Goal: Information Seeking & Learning: Learn about a topic

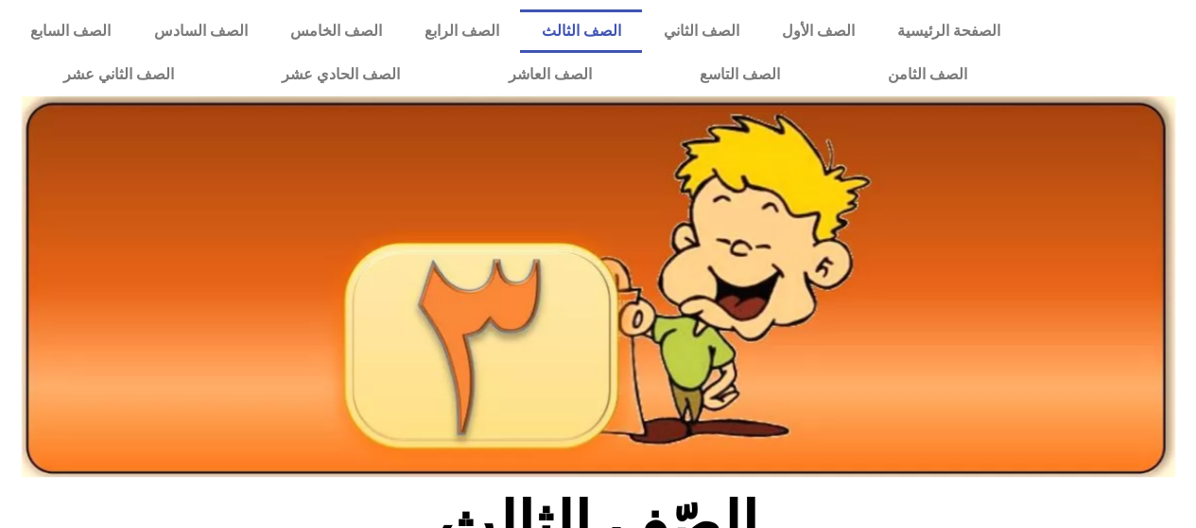
scroll to position [345, 0]
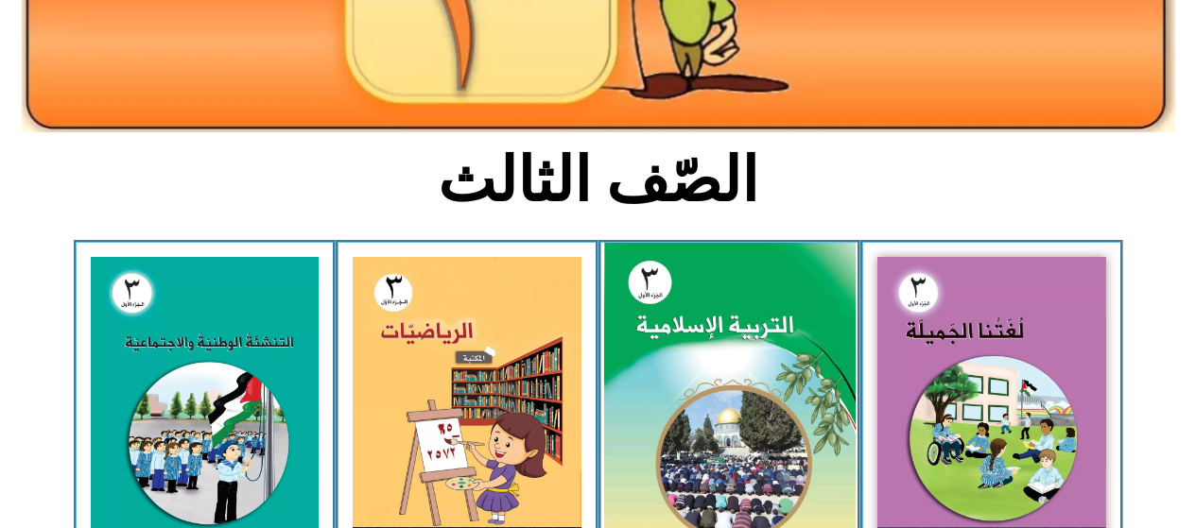
click at [685, 382] on img at bounding box center [728, 399] width 251 height 313
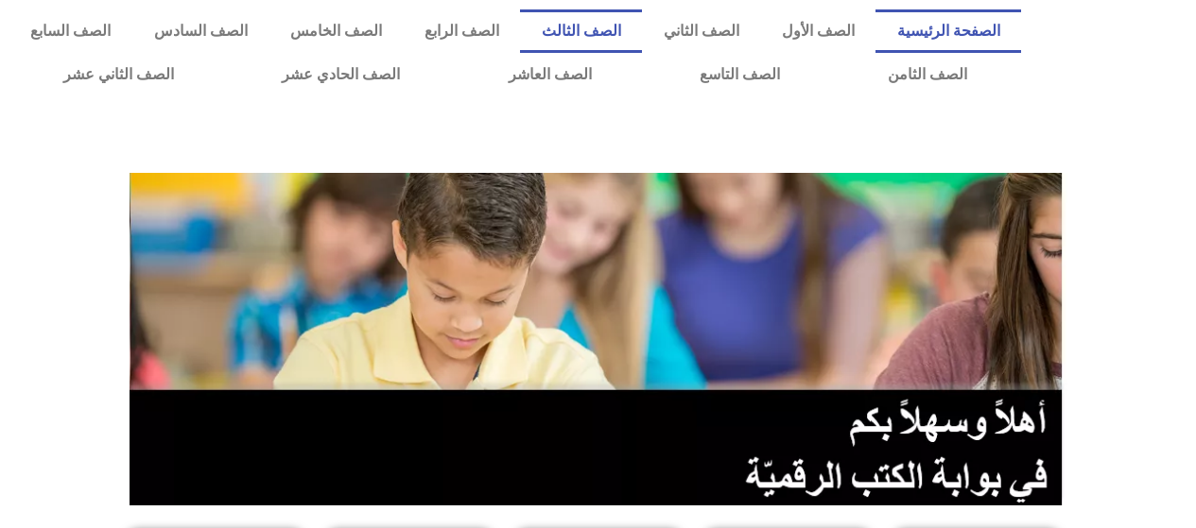
click at [621, 35] on link "الصف الثالث" at bounding box center [581, 30] width 122 height 43
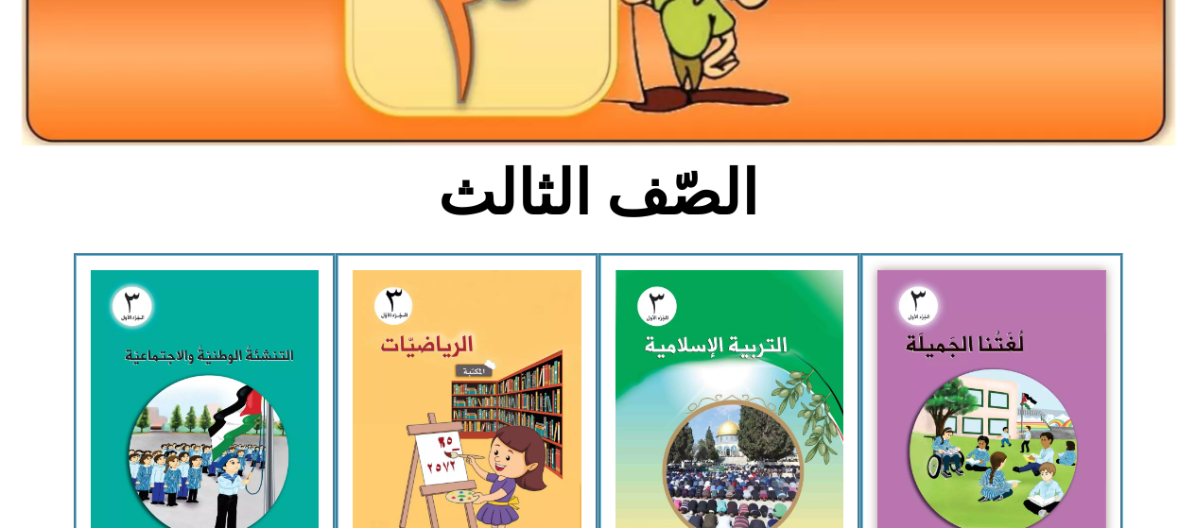
scroll to position [351, 0]
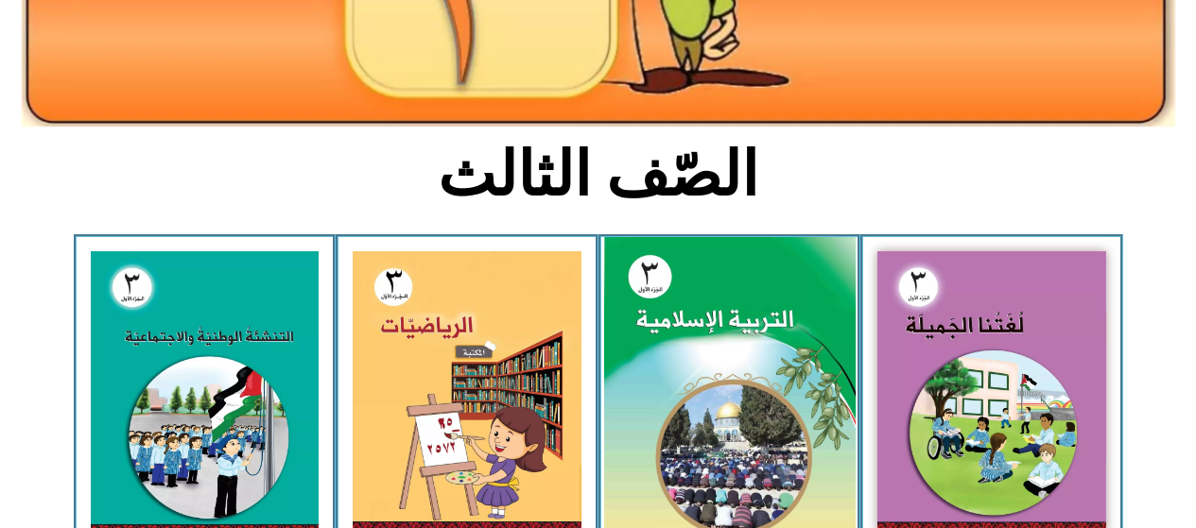
click at [638, 365] on img at bounding box center [728, 393] width 251 height 313
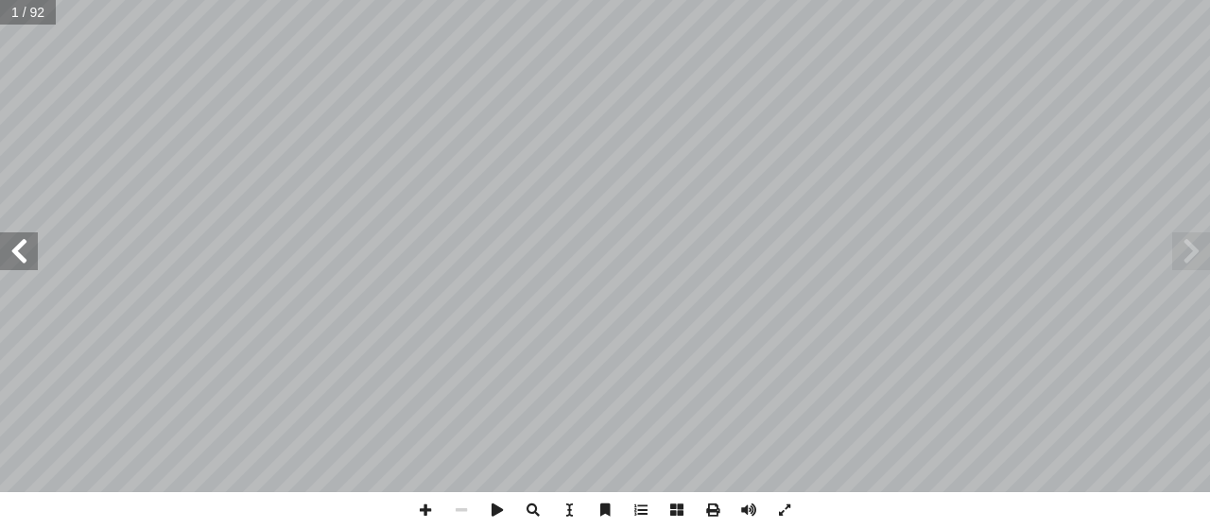
click at [8, 253] on span at bounding box center [19, 252] width 38 height 38
click at [0, 240] on span at bounding box center [19, 252] width 38 height 38
click at [13, 253] on span at bounding box center [19, 252] width 38 height 38
click at [19, 248] on span at bounding box center [19, 252] width 38 height 38
click at [13, 243] on span at bounding box center [19, 252] width 38 height 38
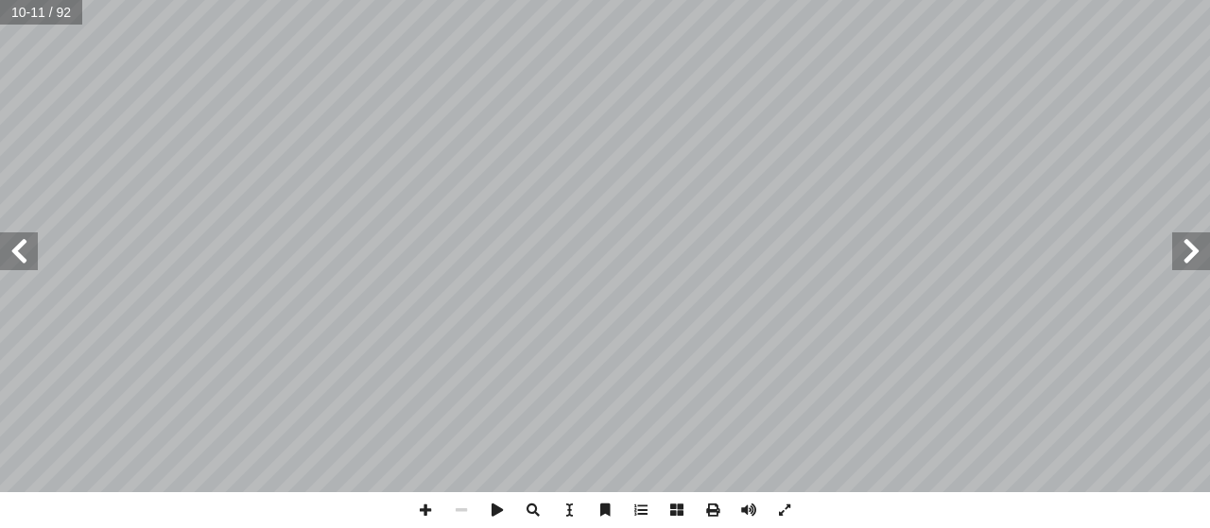
click at [18, 237] on span at bounding box center [19, 252] width 38 height 38
click at [13, 243] on span at bounding box center [19, 252] width 38 height 38
click at [20, 247] on span at bounding box center [19, 252] width 38 height 38
click at [18, 248] on span at bounding box center [19, 252] width 38 height 38
click at [1186, 250] on span at bounding box center [1191, 252] width 38 height 38
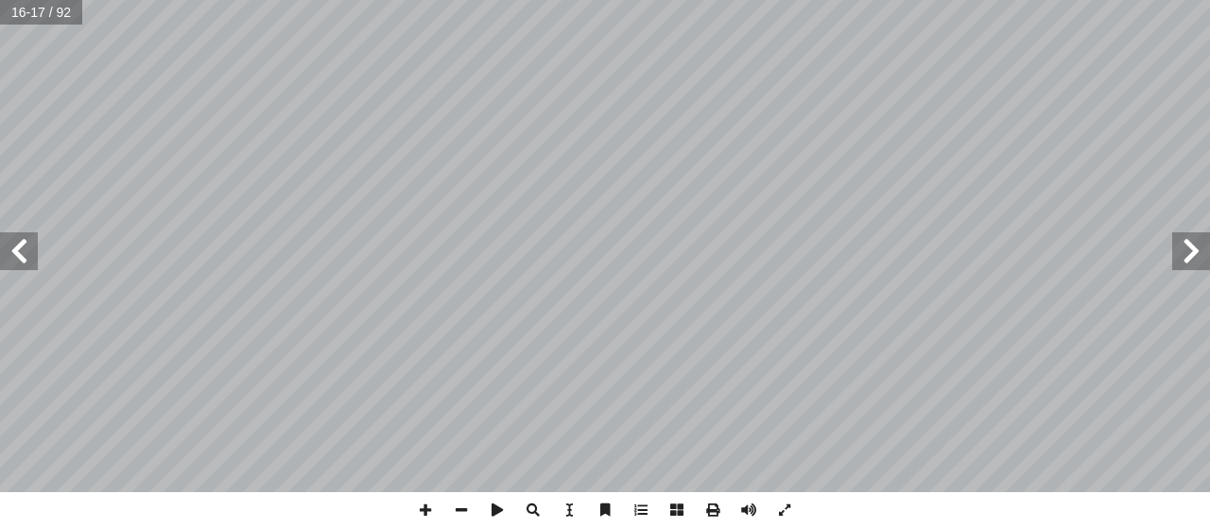
click at [10, 251] on span at bounding box center [19, 252] width 38 height 38
